Goal: Information Seeking & Learning: Learn about a topic

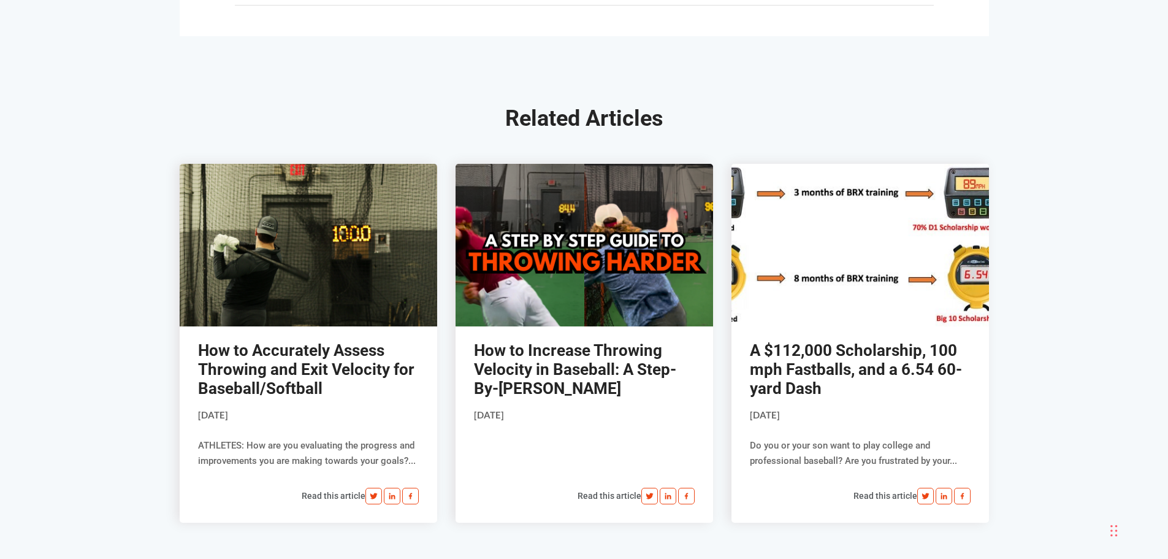
scroll to position [6372, 0]
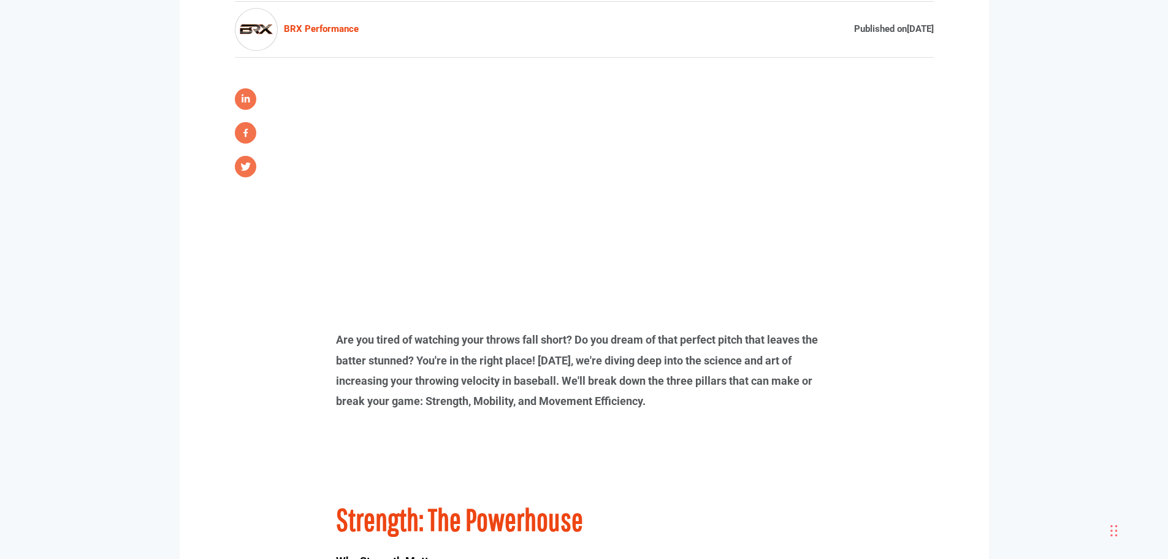
scroll to position [797, 0]
